Goal: Check status

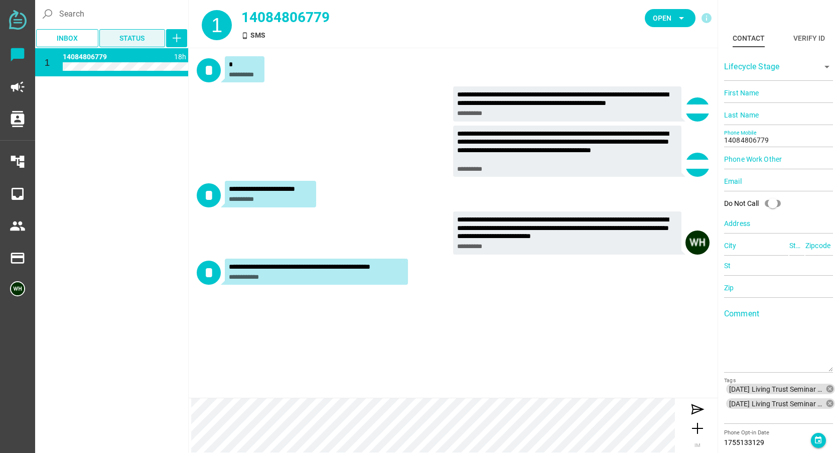
click at [145, 40] on span "Status" at bounding box center [131, 38] width 25 height 12
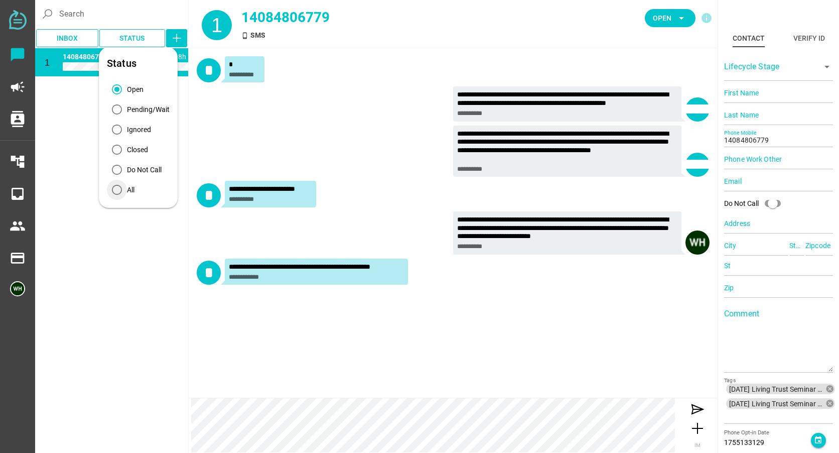
click at [112, 188] on icon "All" at bounding box center [117, 190] width 10 height 10
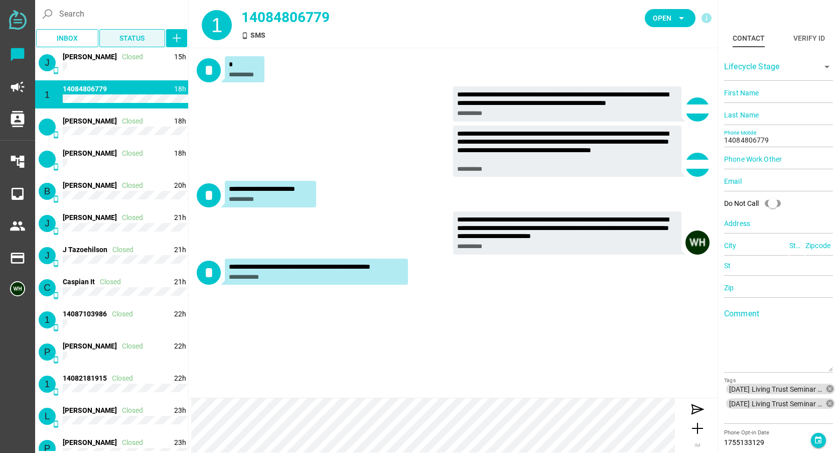
click at [159, 37] on span "Status" at bounding box center [132, 38] width 66 height 18
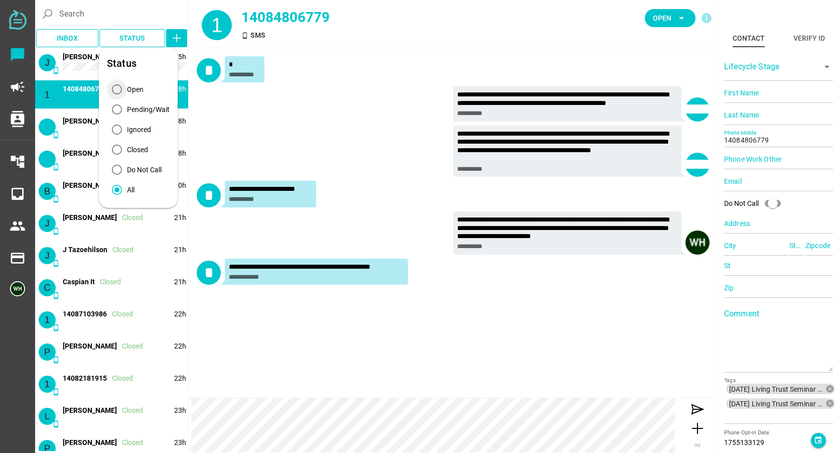
click at [139, 86] on div "Open" at bounding box center [135, 89] width 17 height 11
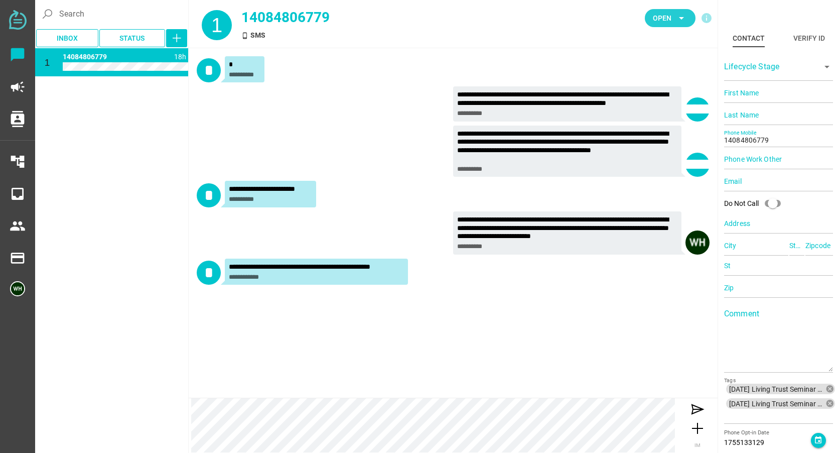
click at [677, 19] on icon "arrow_drop_down" at bounding box center [681, 18] width 12 height 12
click at [672, 112] on div "Closed" at bounding box center [666, 111] width 43 height 9
